Goal: Task Accomplishment & Management: Use online tool/utility

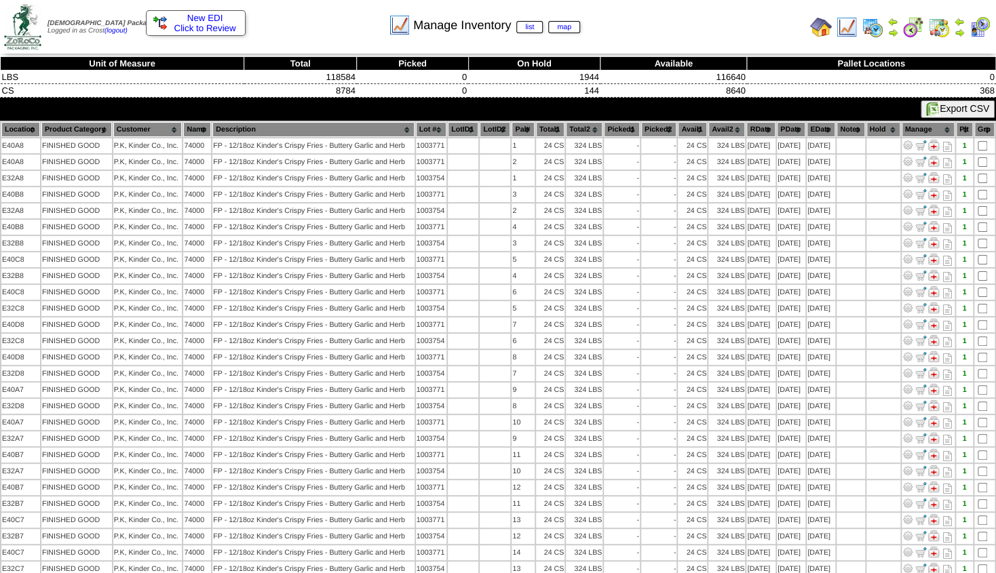
click at [959, 31] on img at bounding box center [959, 32] width 11 height 11
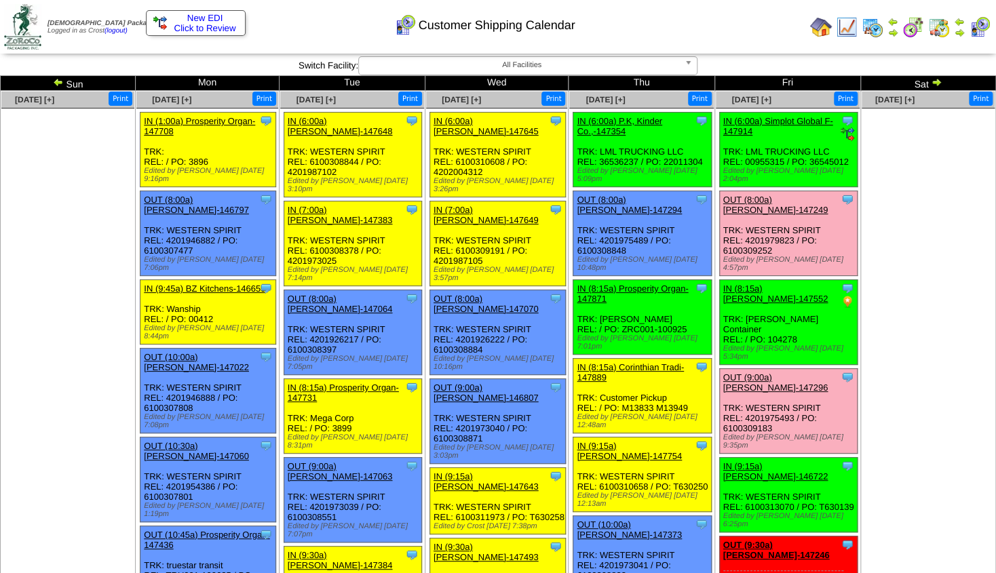
click at [936, 82] on img at bounding box center [936, 82] width 11 height 11
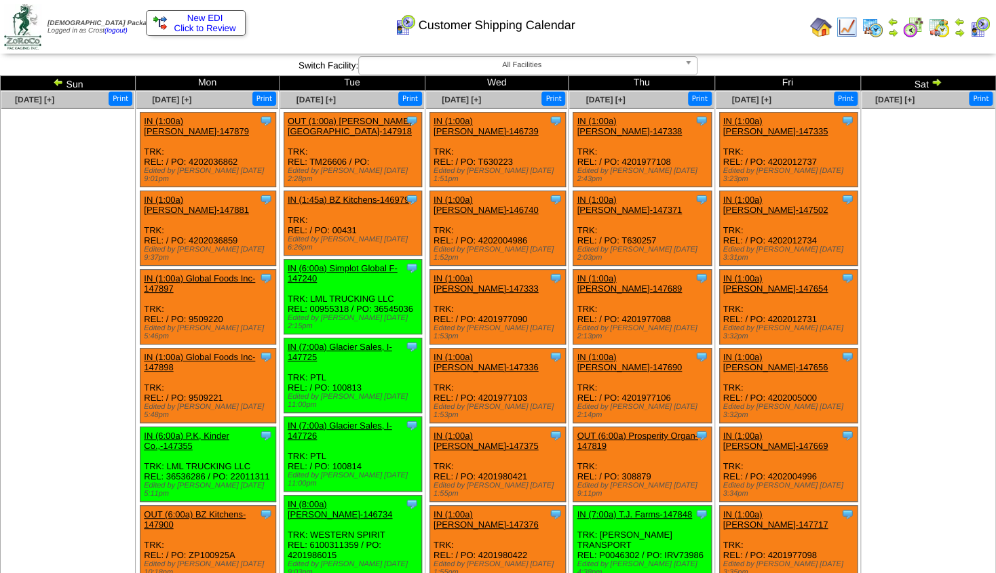
click at [60, 84] on img at bounding box center [58, 82] width 11 height 11
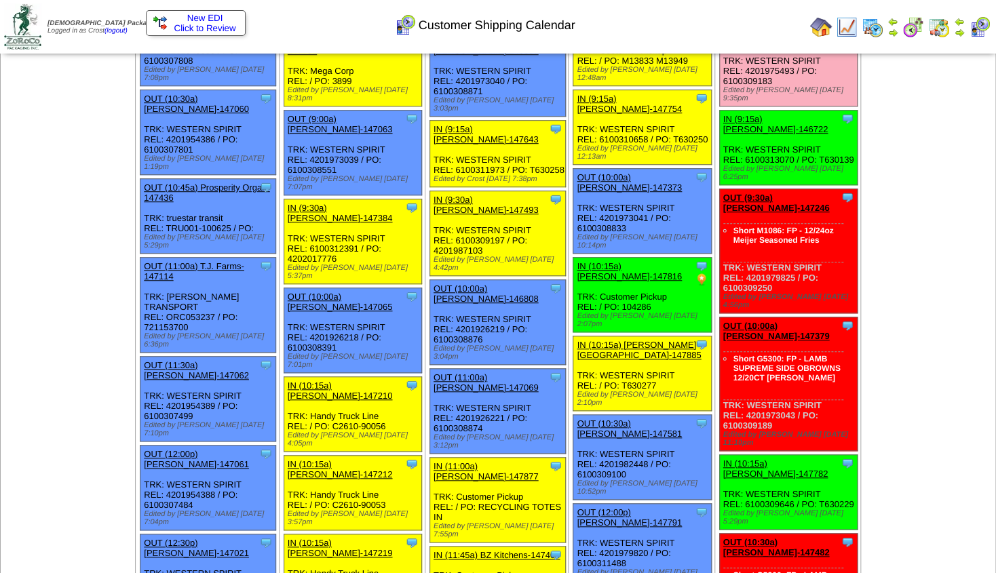
scroll to position [192, 0]
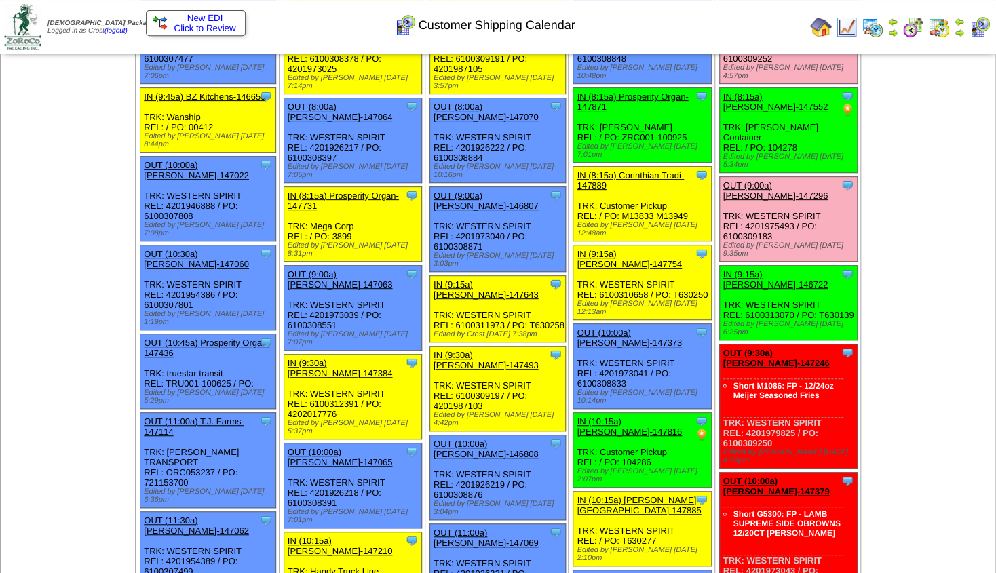
click at [959, 28] on img at bounding box center [959, 32] width 11 height 11
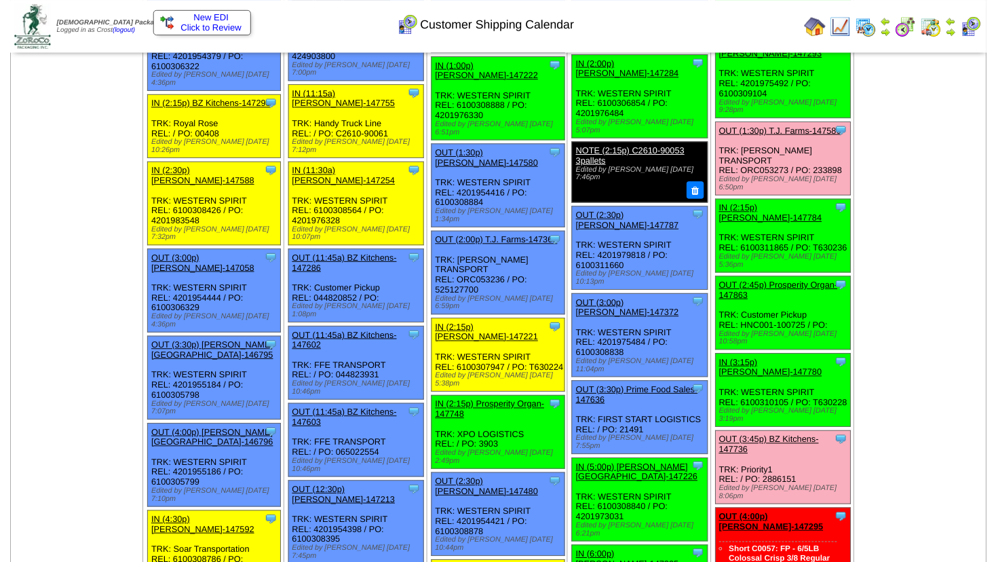
scroll to position [1166, 0]
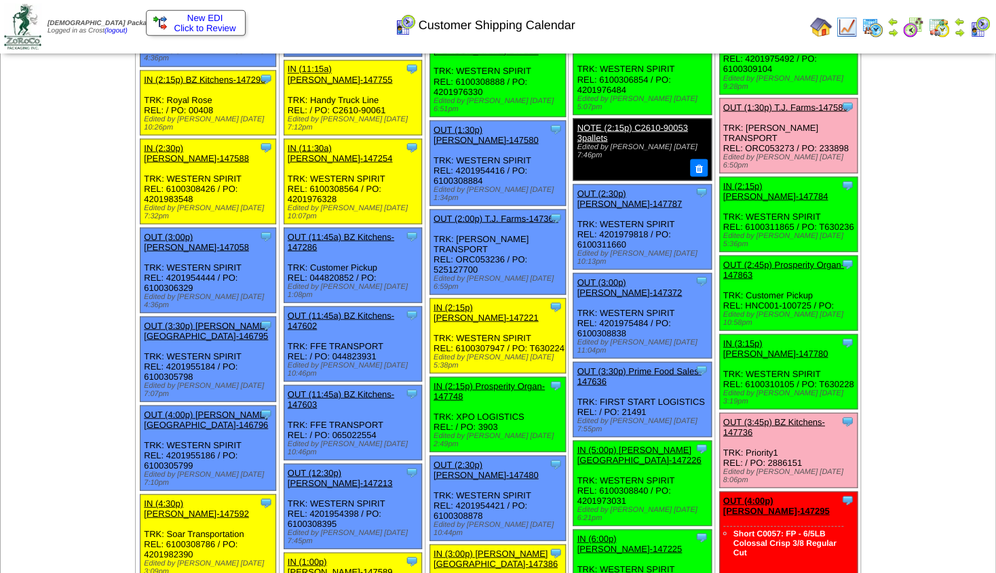
click at [757, 260] on link "OUT (2:45p) Prosperity Organ-147863" at bounding box center [783, 270] width 121 height 20
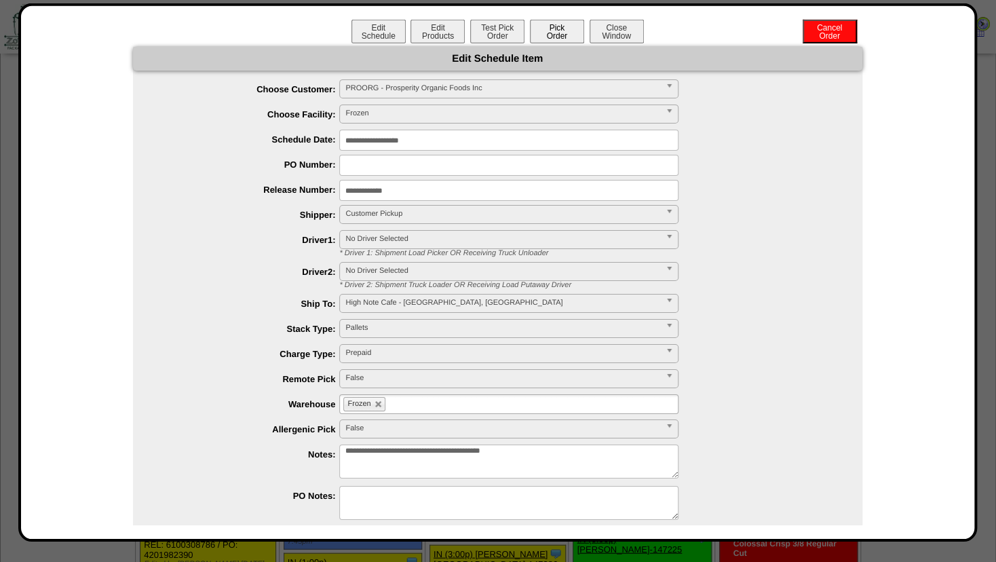
click at [552, 33] on button "Pick Order" at bounding box center [557, 32] width 54 height 24
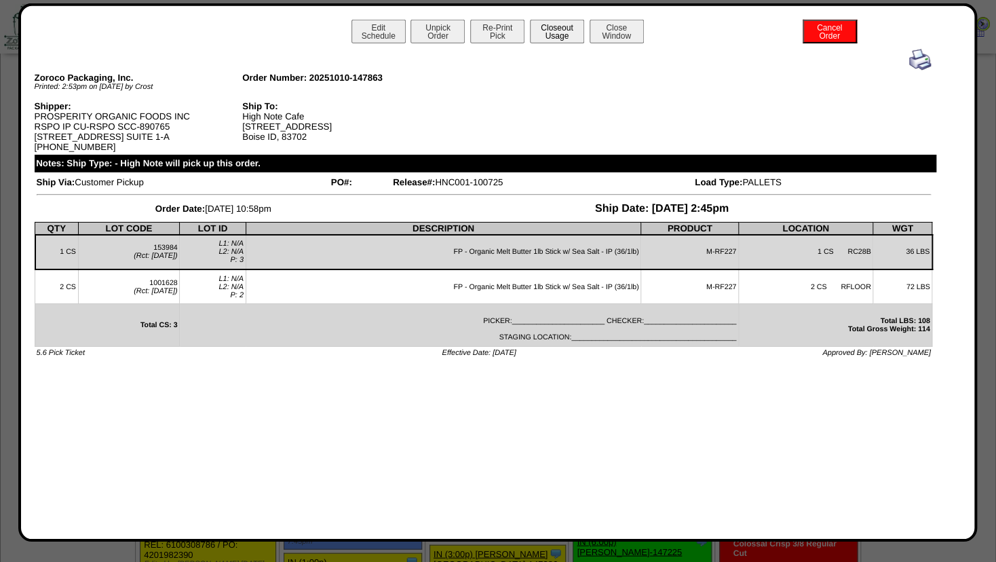
click at [557, 33] on button "Closeout Usage" at bounding box center [557, 32] width 54 height 24
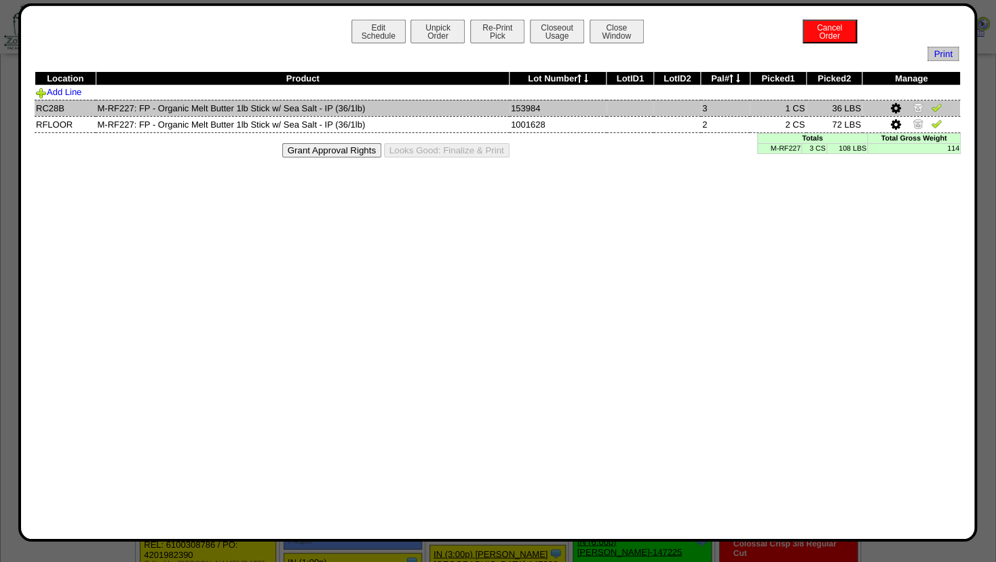
click at [917, 105] on img at bounding box center [918, 107] width 11 height 11
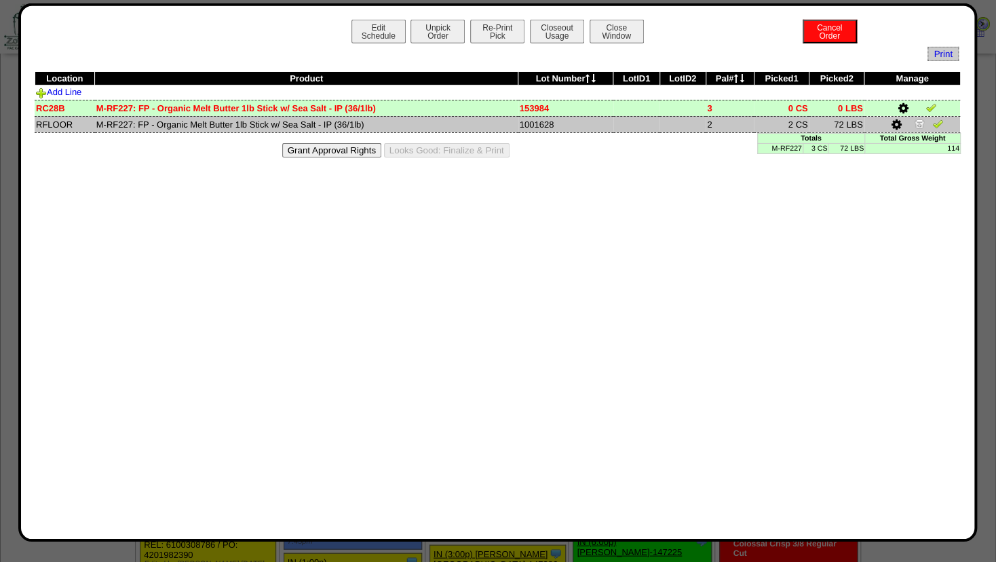
click at [896, 123] on icon at bounding box center [897, 125] width 10 height 12
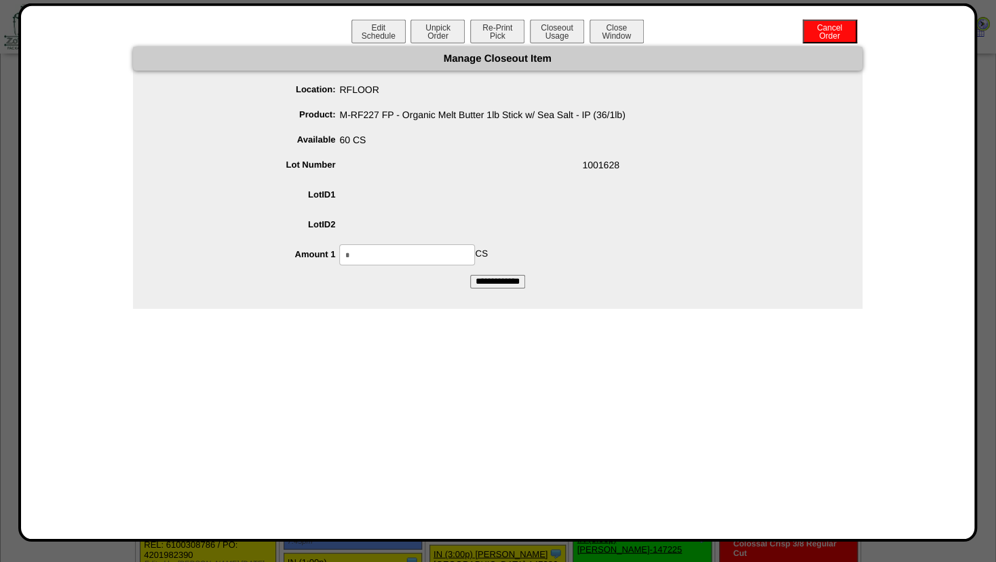
drag, startPoint x: 385, startPoint y: 260, endPoint x: 179, endPoint y: 242, distance: 207.1
click at [339, 256] on input "*" at bounding box center [407, 254] width 136 height 21
type input "*"
click at [507, 180] on span "1001628" at bounding box center [511, 168] width 702 height 26
click at [489, 280] on input "**********" at bounding box center [497, 282] width 55 height 14
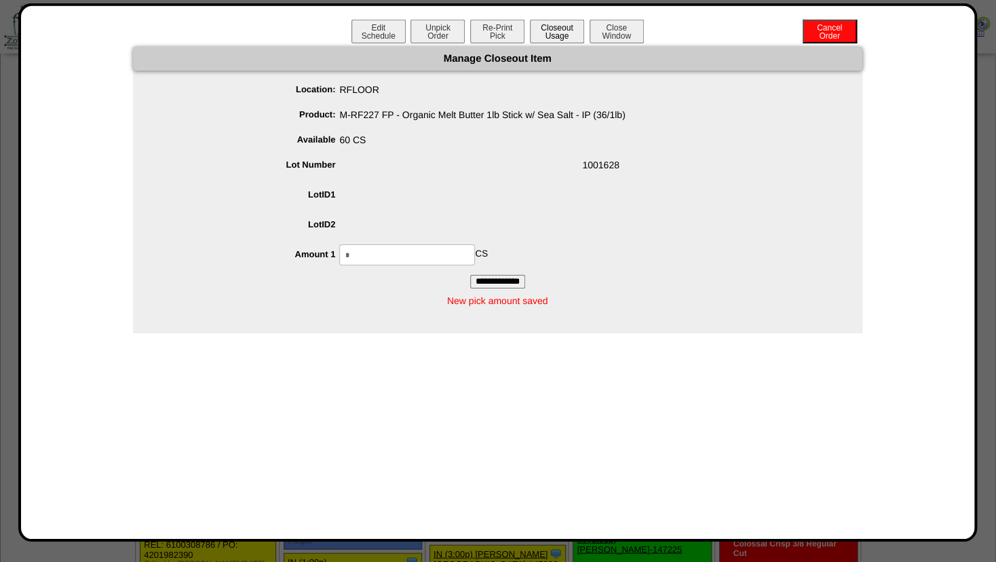
click at [560, 33] on button "Closeout Usage" at bounding box center [557, 32] width 54 height 24
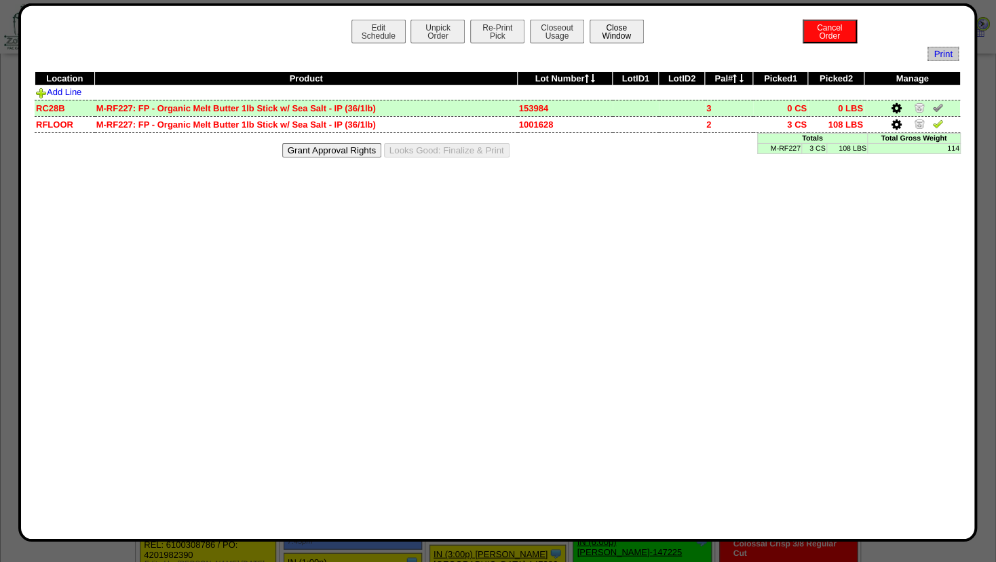
click at [601, 28] on button "Close Window" at bounding box center [617, 32] width 54 height 24
